Goal: Task Accomplishment & Management: Manage account settings

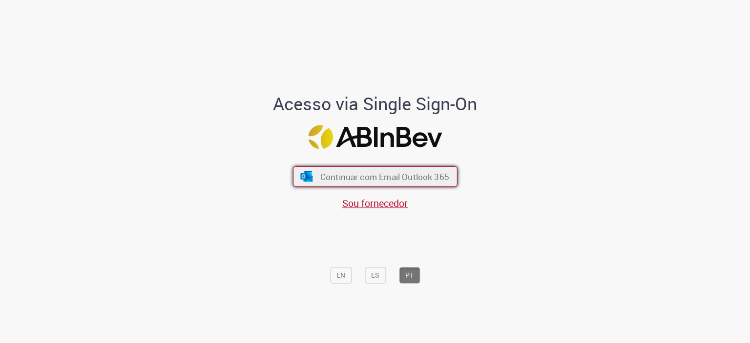
click at [326, 181] on span "Continuar com Email Outlook 365" at bounding box center [384, 176] width 129 height 11
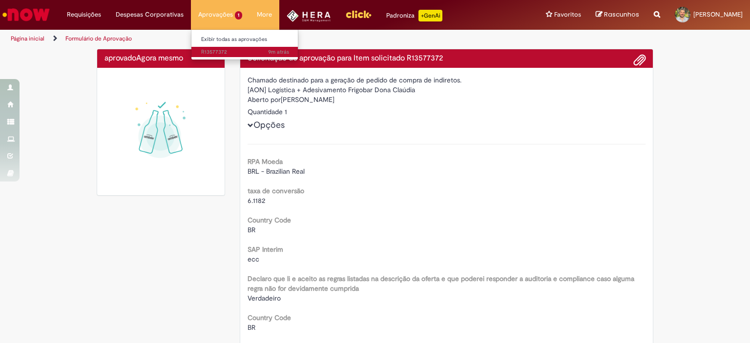
click at [207, 51] on span "9m atrás 9 minutos atrás R13577372" at bounding box center [245, 52] width 88 height 8
